Goal: Task Accomplishment & Management: Use online tool/utility

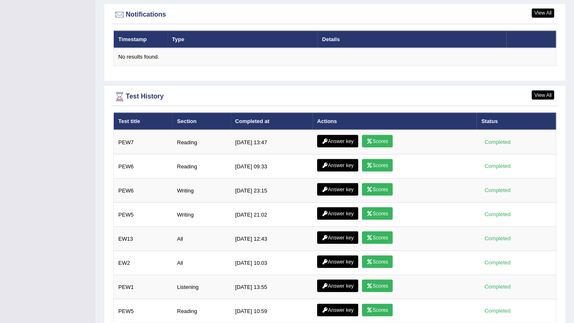
scroll to position [1017, 0]
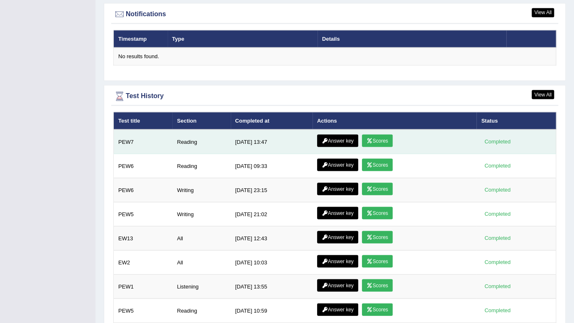
click at [341, 134] on link "Answer key" at bounding box center [337, 140] width 41 height 12
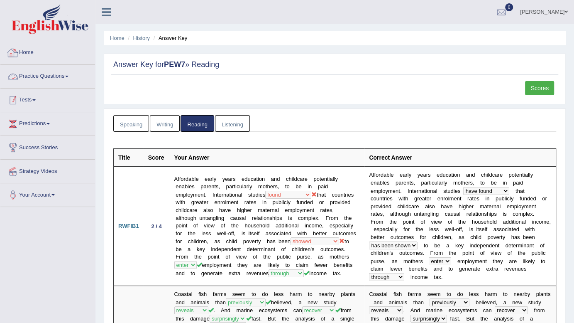
click at [29, 98] on link "Tests" at bounding box center [47, 98] width 95 height 21
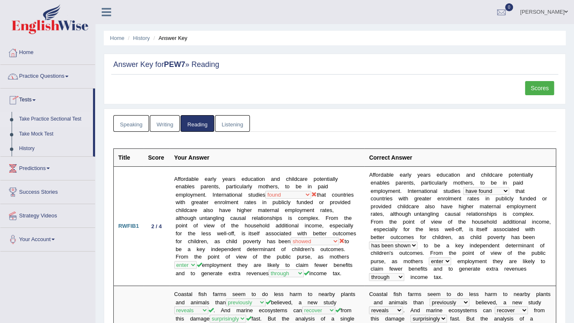
click at [28, 118] on link "Take Practice Sectional Test" at bounding box center [54, 119] width 78 height 15
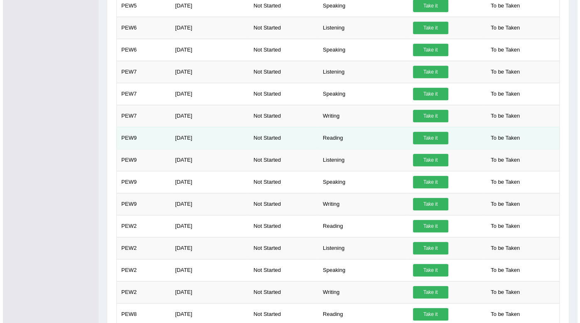
scroll to position [252, 0]
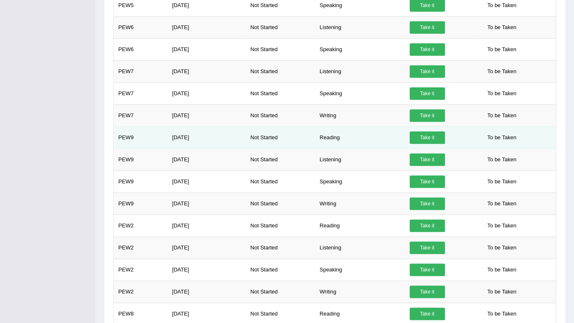
click at [427, 135] on link "Take it" at bounding box center [427, 137] width 35 height 12
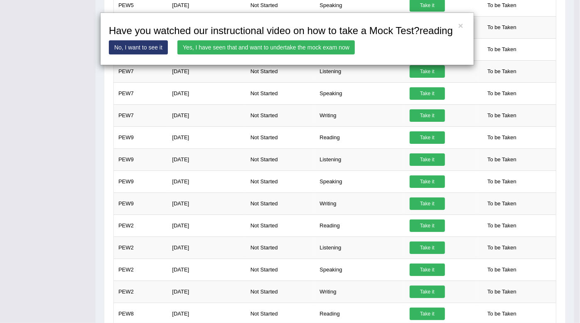
click at [274, 45] on link "Yes, I have seen that and want to undertake the mock exam now" at bounding box center [265, 47] width 177 height 14
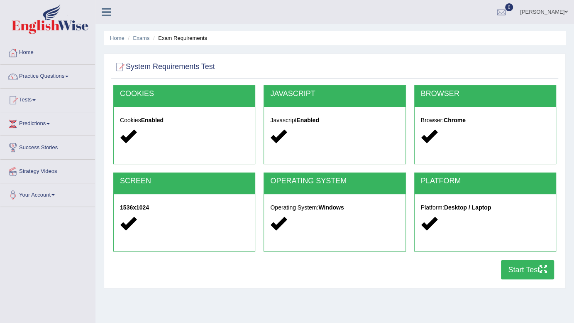
click at [518, 266] on button "Start Test" at bounding box center [527, 269] width 53 height 19
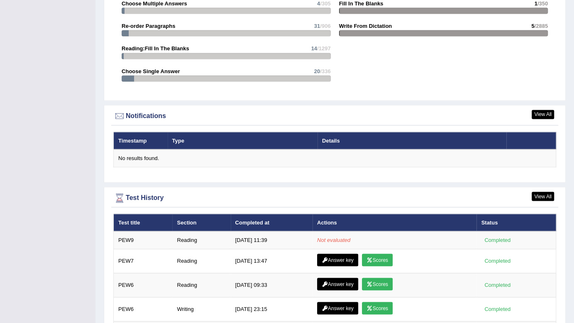
scroll to position [1039, 0]
